Goal: Information Seeking & Learning: Learn about a topic

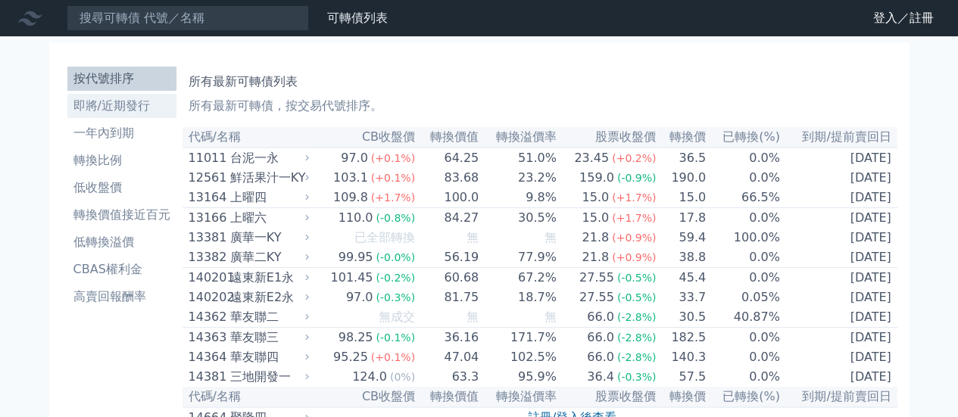
click at [114, 111] on li "即將/近期發行" at bounding box center [121, 106] width 109 height 18
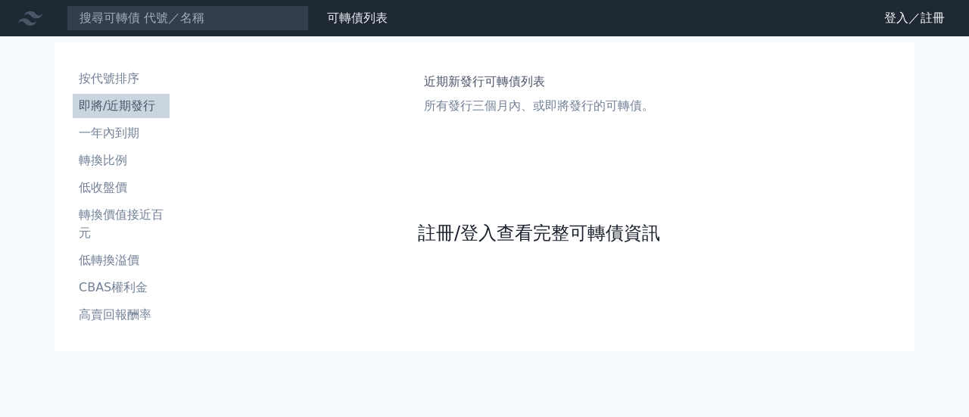
click at [612, 227] on link "註冊/登入查看完整可轉債資訊" at bounding box center [539, 233] width 242 height 24
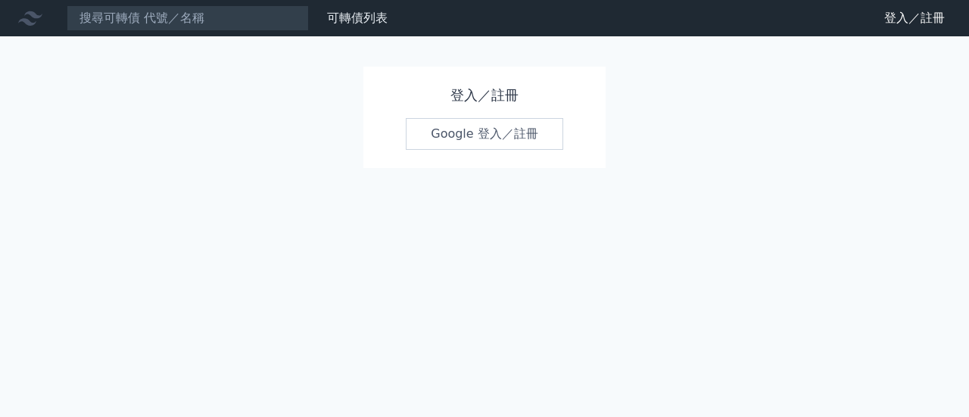
click at [495, 140] on link "Google 登入／註冊" at bounding box center [485, 134] width 158 height 32
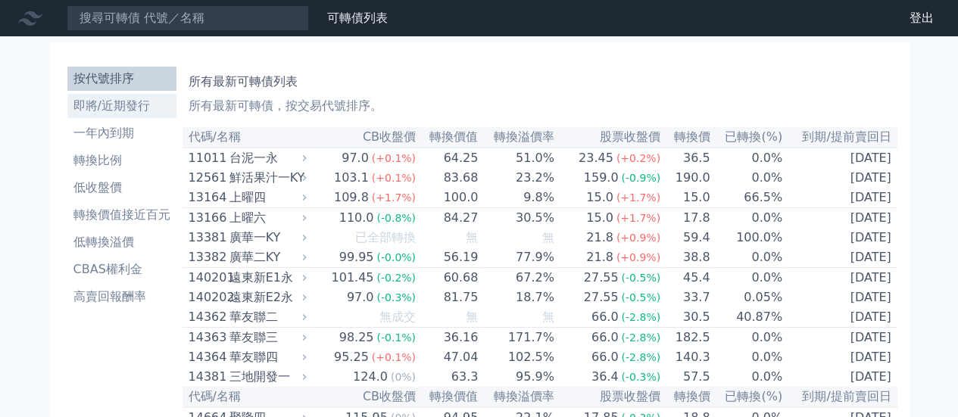
click at [128, 106] on li "即將/近期發行" at bounding box center [121, 106] width 109 height 18
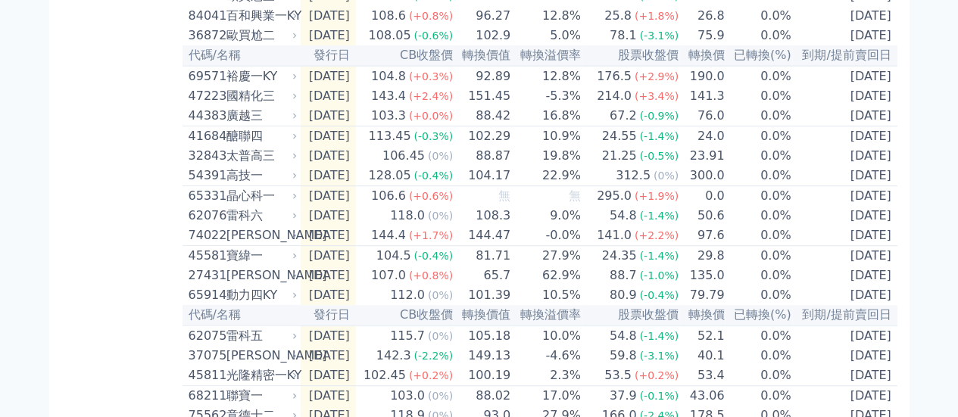
scroll to position [266, 0]
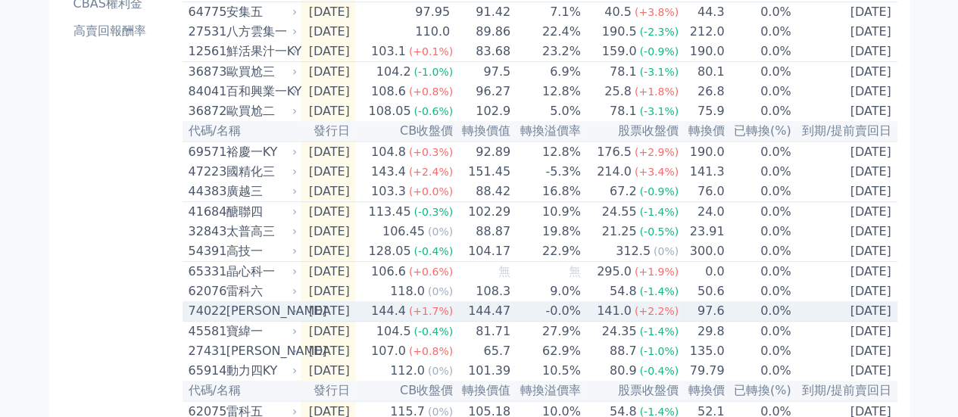
click at [264, 320] on div "[PERSON_NAME]" at bounding box center [260, 311] width 68 height 18
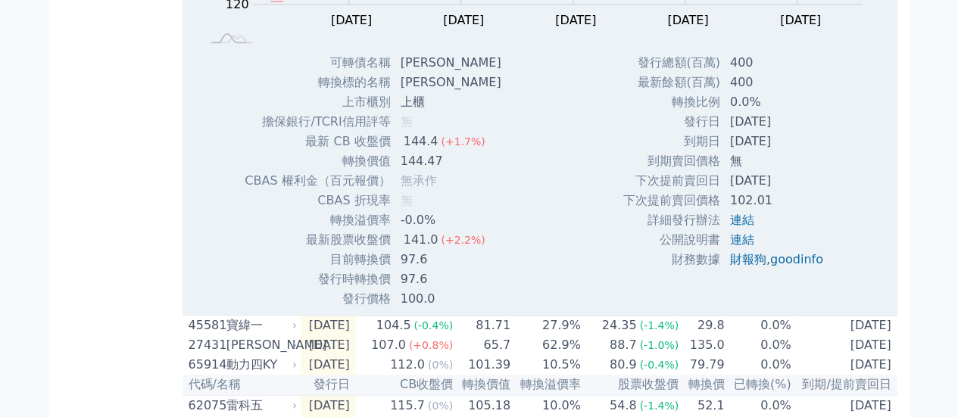
scroll to position [569, 0]
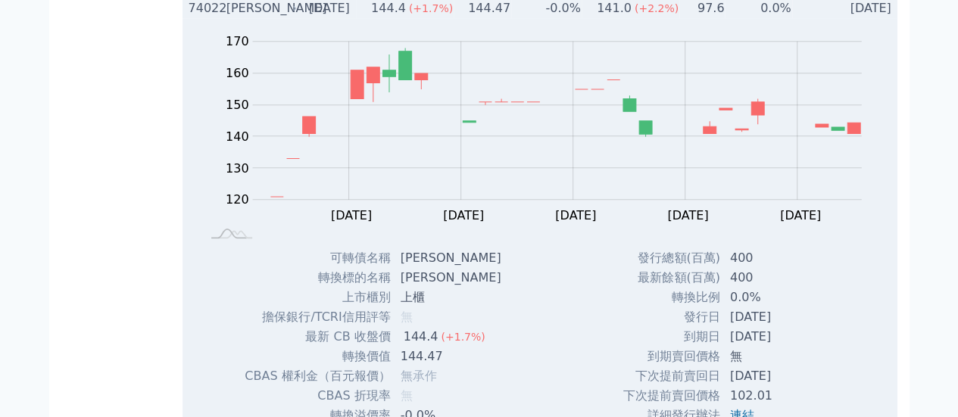
click at [242, 17] on div "[PERSON_NAME]" at bounding box center [260, 8] width 68 height 18
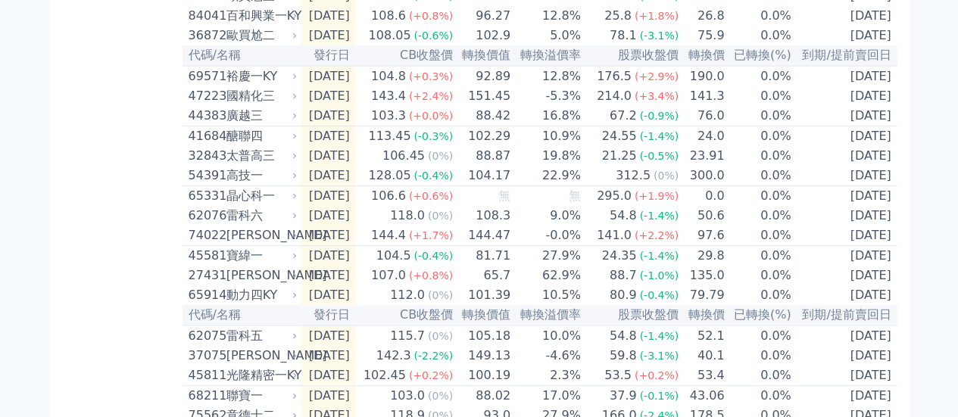
scroll to position [0, 0]
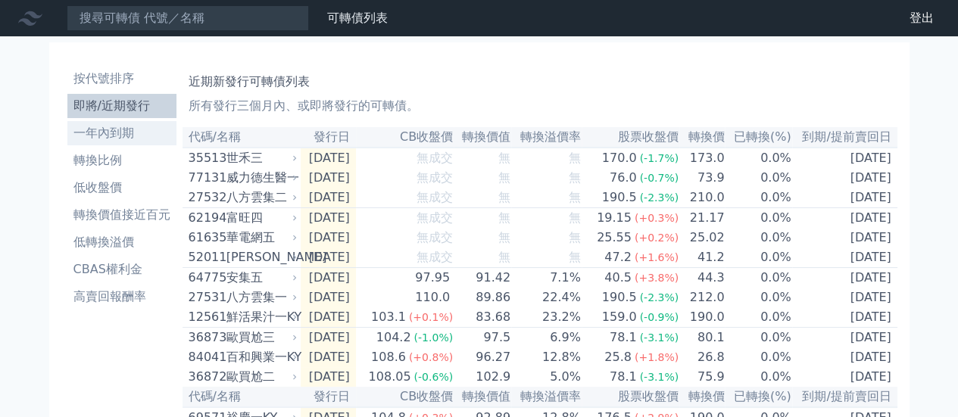
click at [133, 128] on li "一年內到期" at bounding box center [121, 133] width 109 height 18
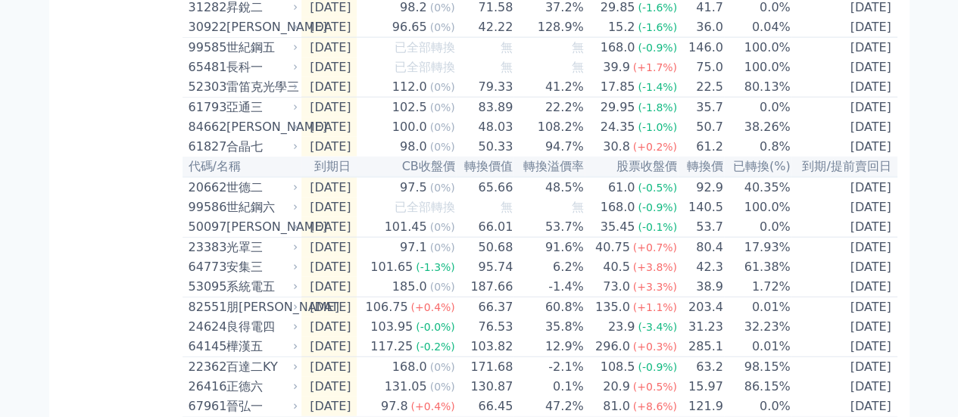
scroll to position [1818, 0]
